Goal: Information Seeking & Learning: Learn about a topic

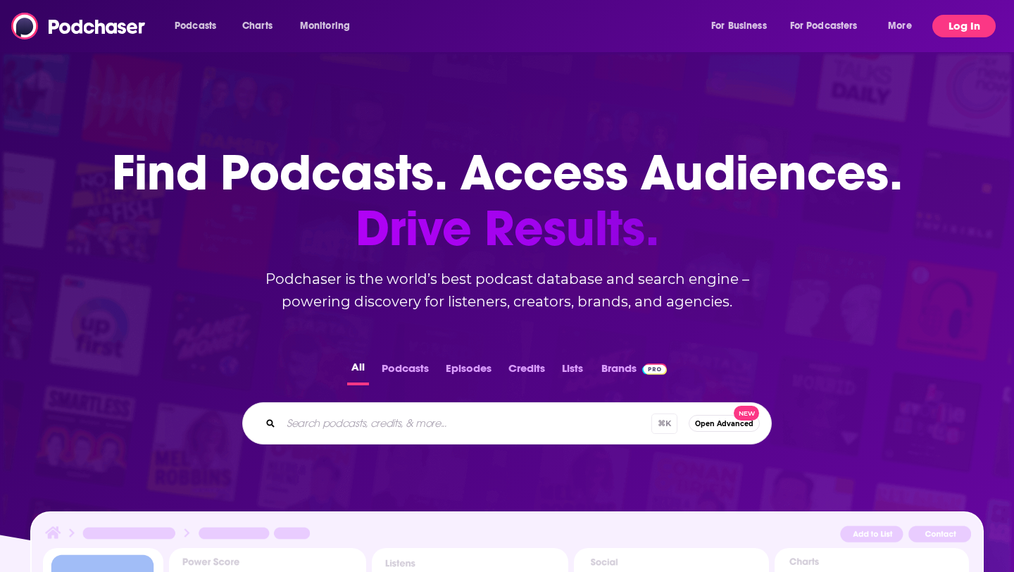
click at [957, 28] on button "Log In" at bounding box center [963, 26] width 63 height 23
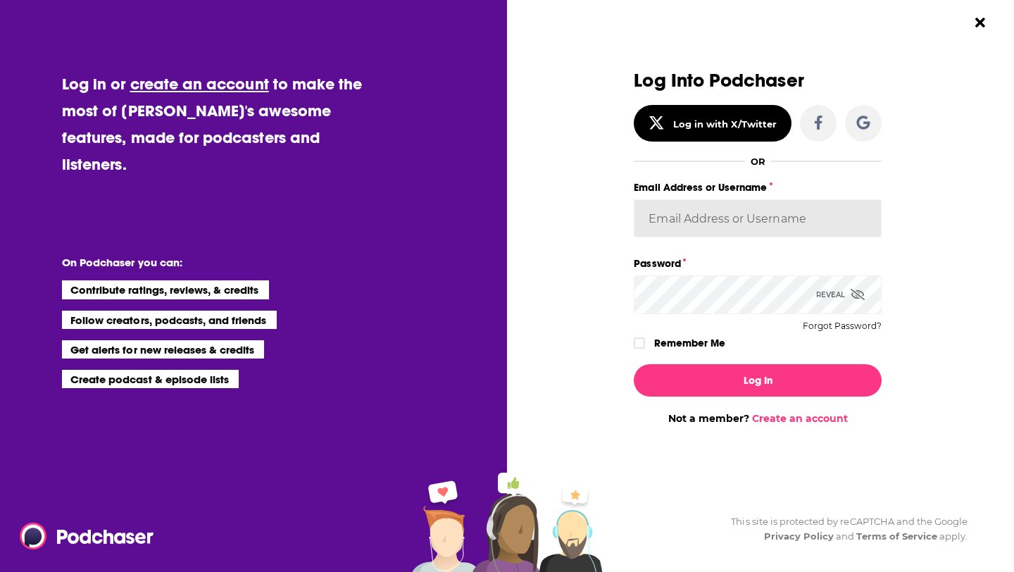
type input "jasmine.haddaway"
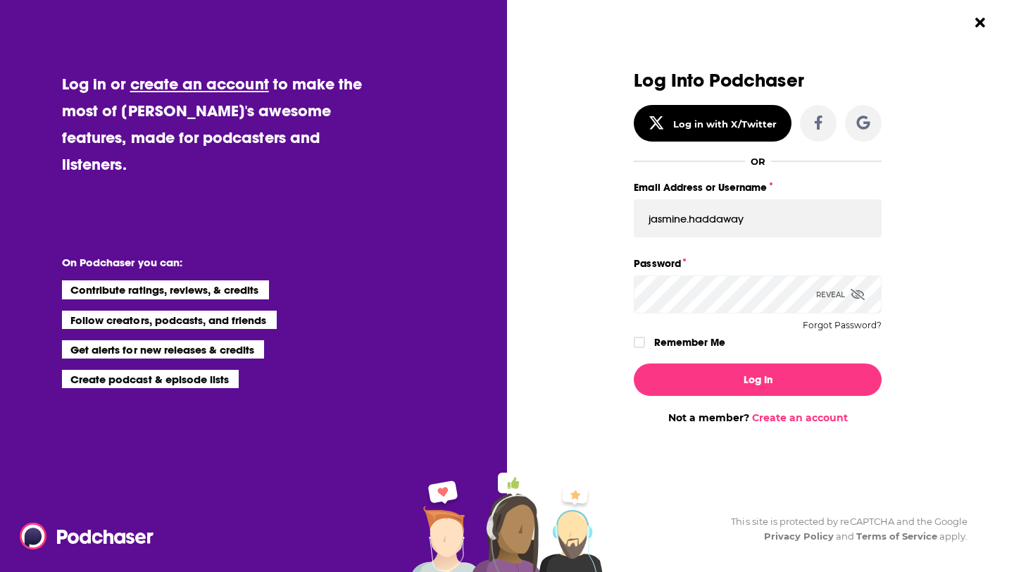
click at [673, 344] on label "Remember Me" at bounding box center [689, 342] width 71 height 18
click at [644, 349] on input "rememberMe" at bounding box center [639, 349] width 8 height 0
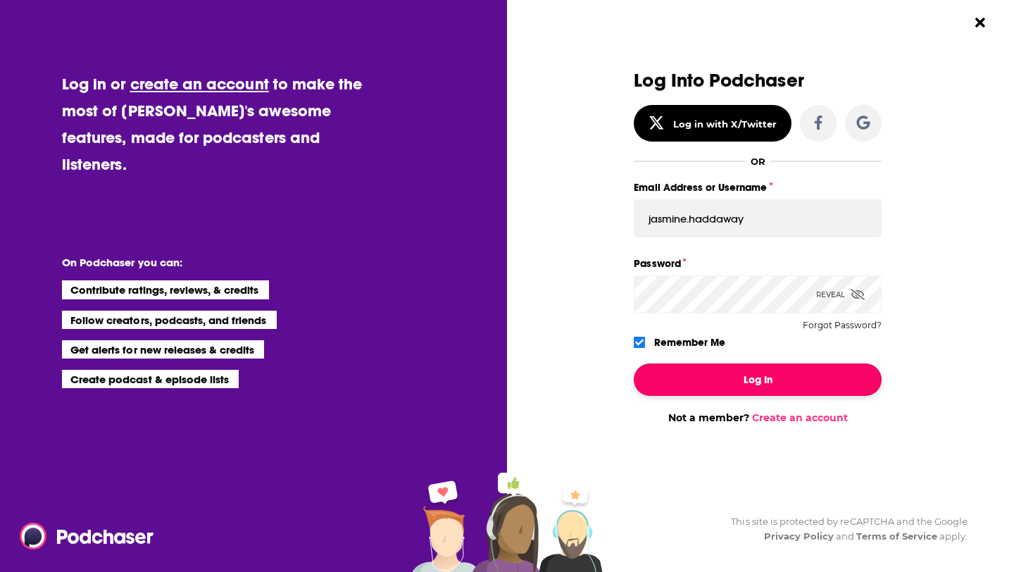
click at [675, 372] on button "Log In" at bounding box center [758, 379] width 248 height 32
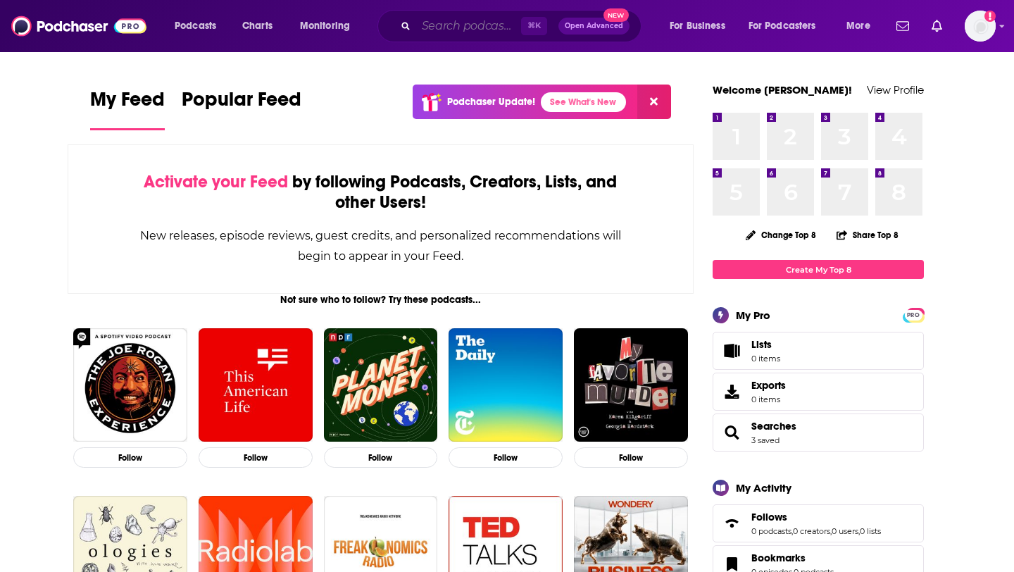
click at [475, 25] on input "Search podcasts, credits, & more..." at bounding box center [468, 26] width 105 height 23
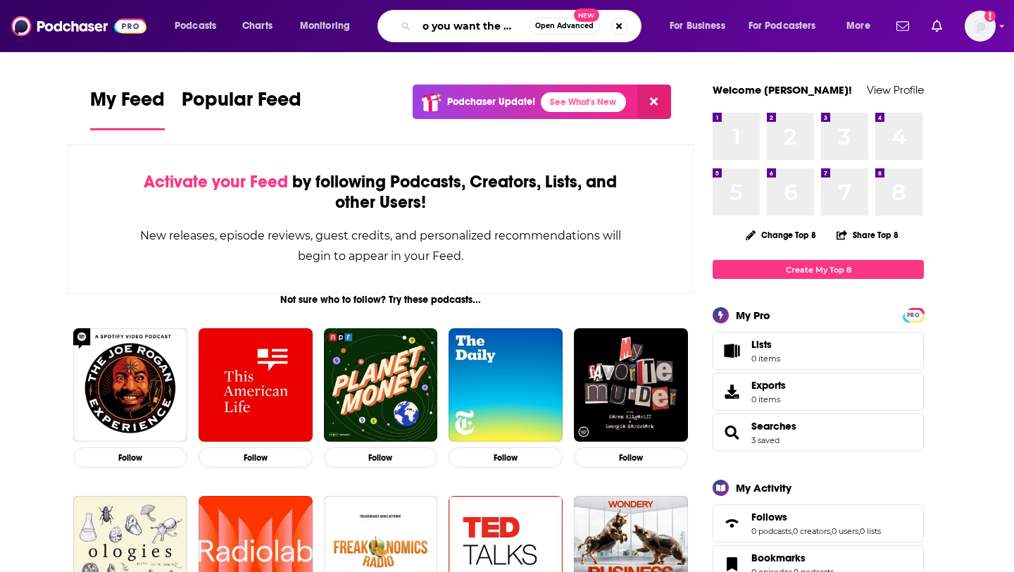
scroll to position [0, 13]
type input "do you want the truth"
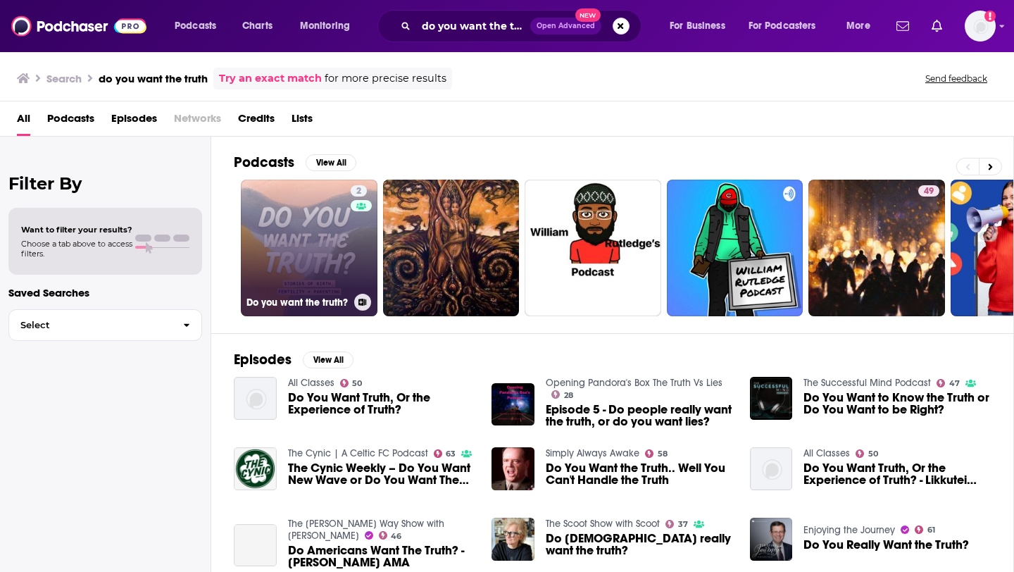
click at [311, 299] on h3 "Do you want the truth?" at bounding box center [297, 302] width 102 height 12
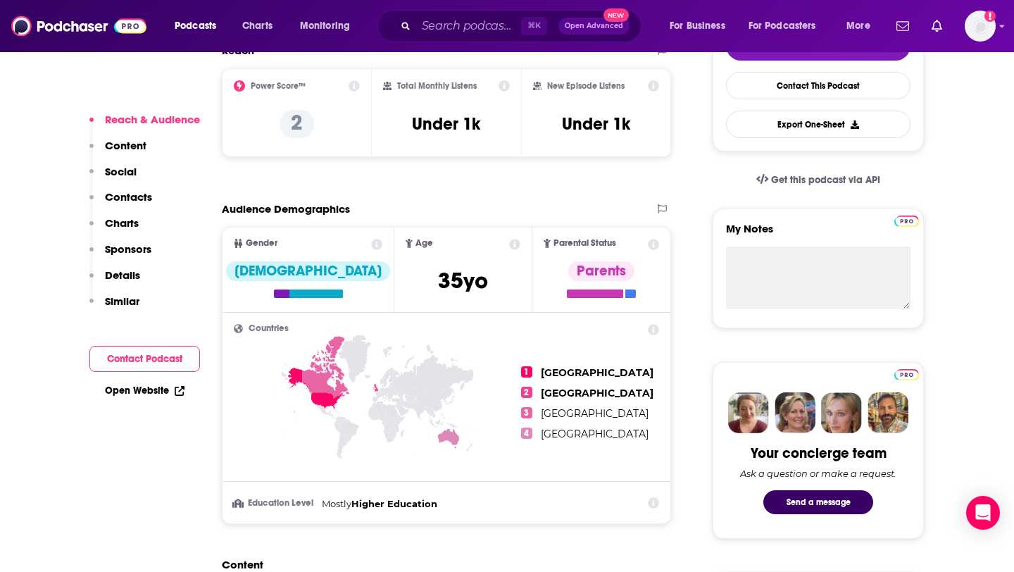
scroll to position [380, 0]
